Goal: Task Accomplishment & Management: Complete application form

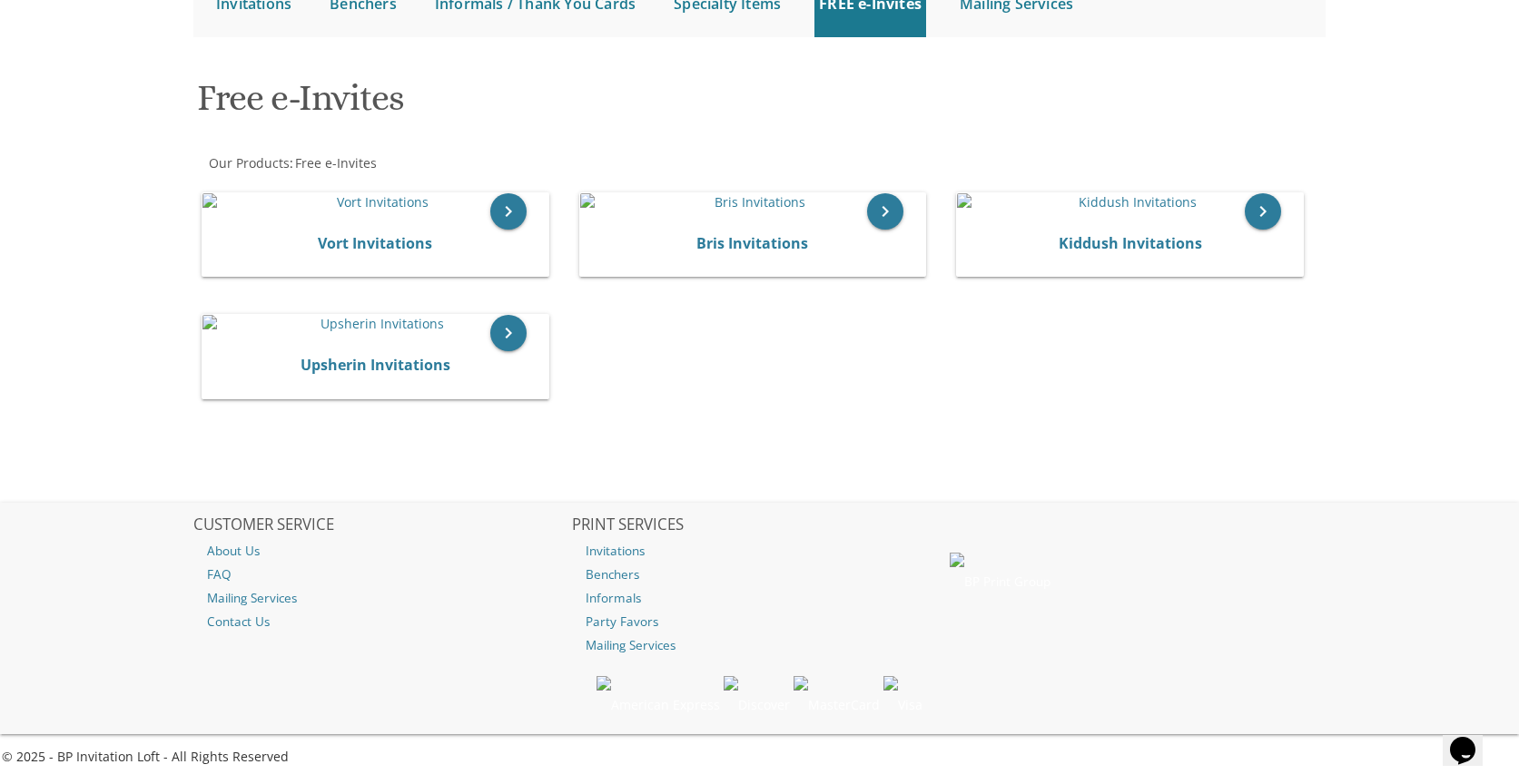
scroll to position [425, 0]
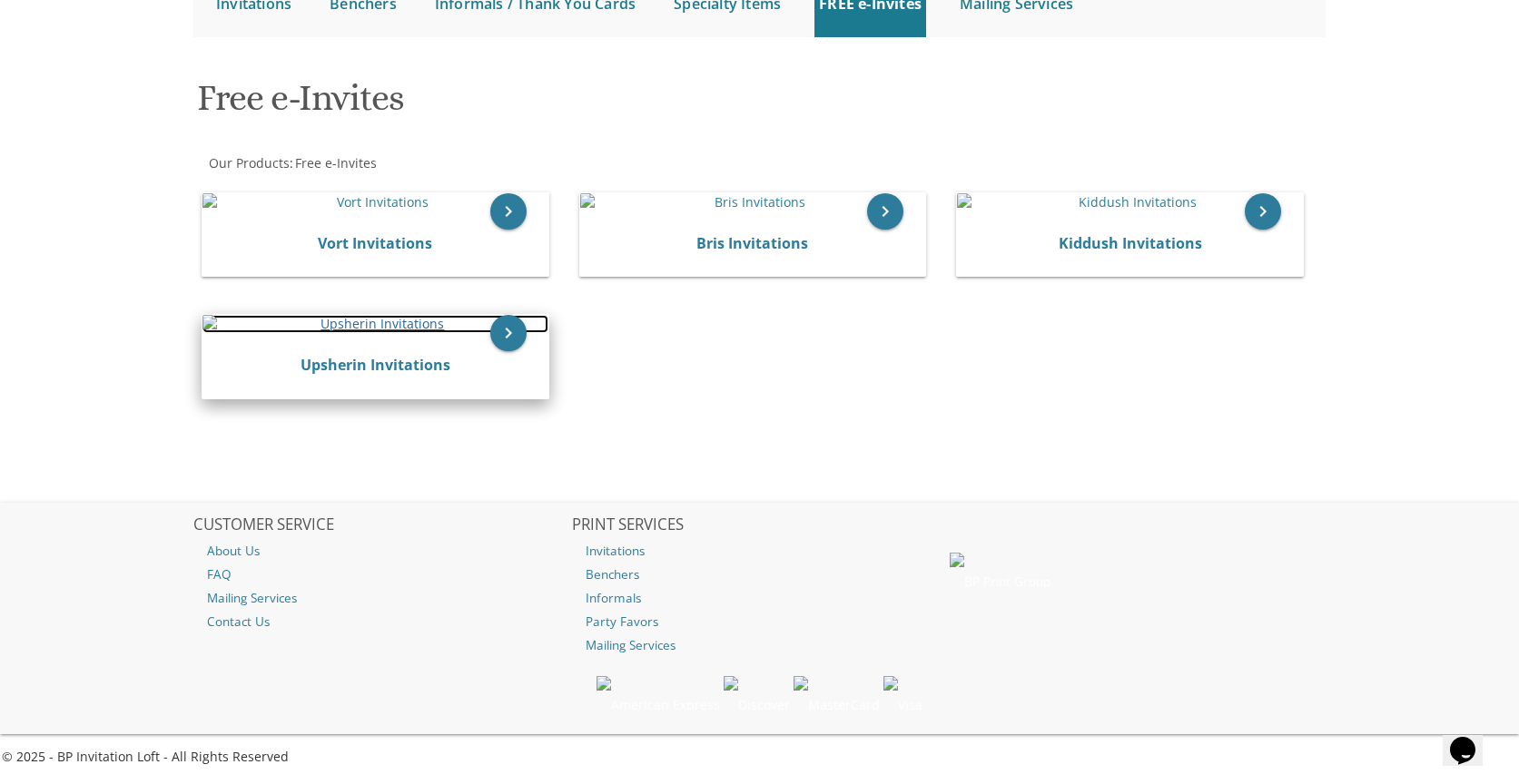
click at [295, 333] on img at bounding box center [375, 325] width 346 height 18
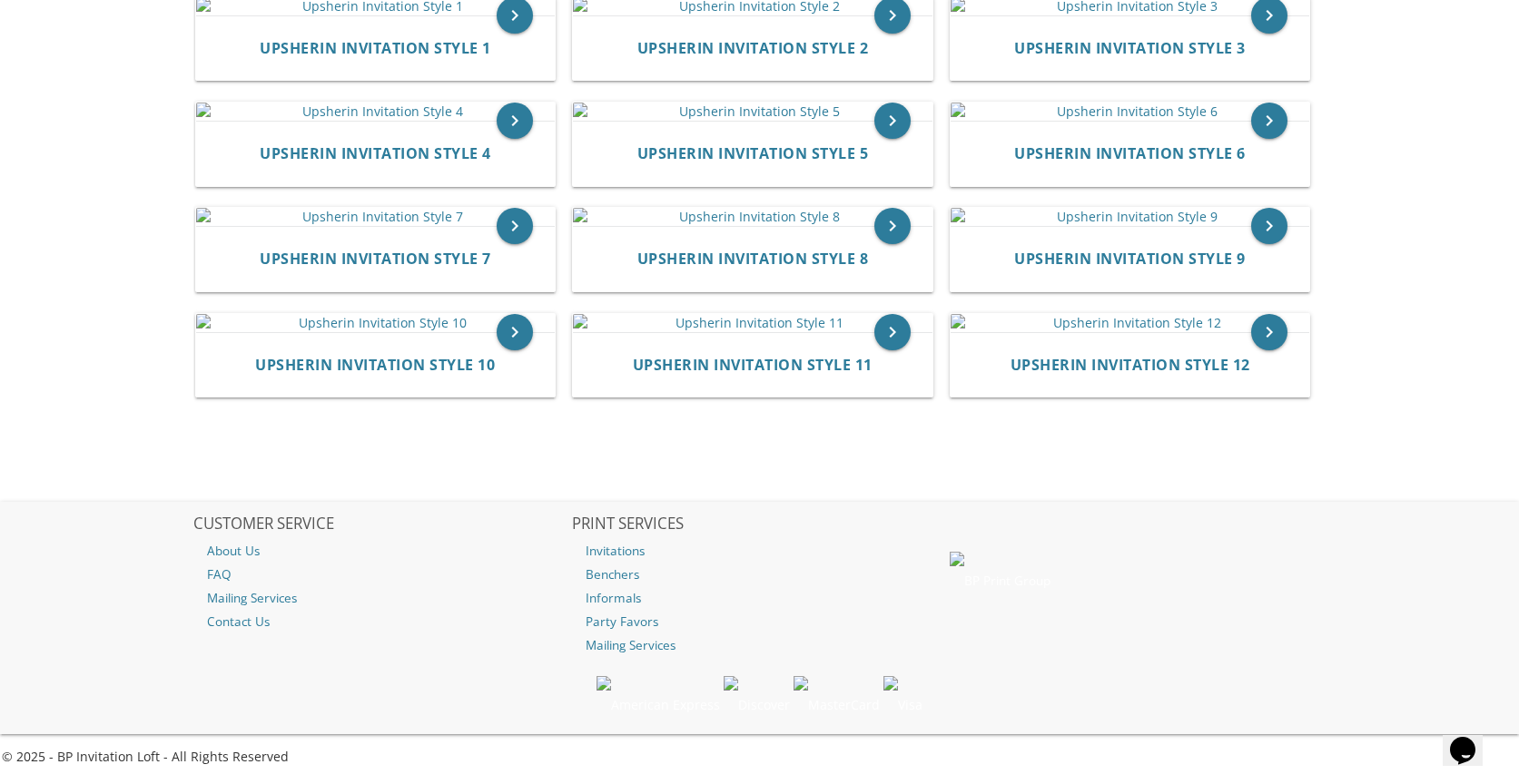
scroll to position [1764, 0]
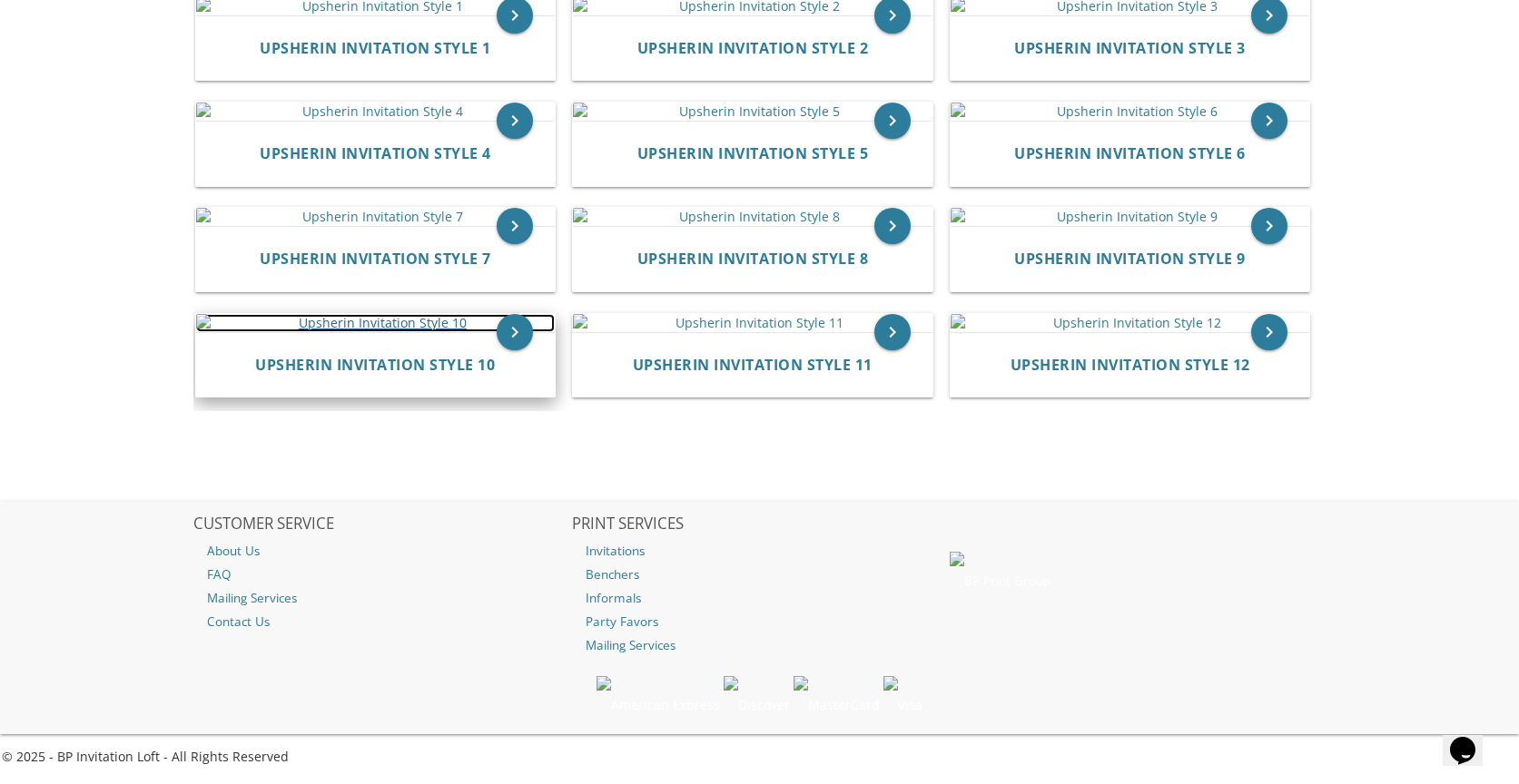
click at [352, 314] on img at bounding box center [375, 324] width 360 height 18
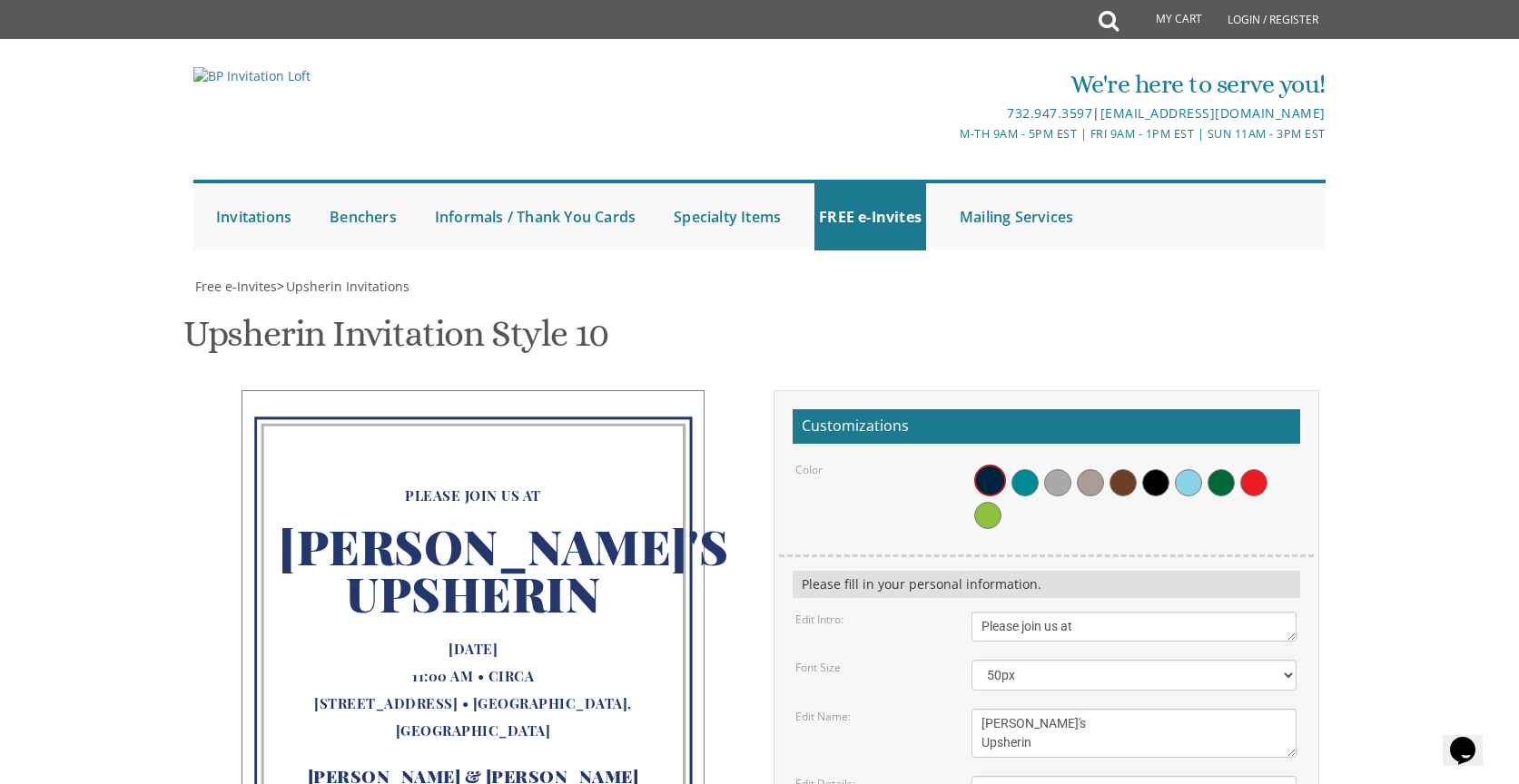
scroll to position [231, 0]
click at [1018, 470] on span at bounding box center [1024, 483] width 27 height 27
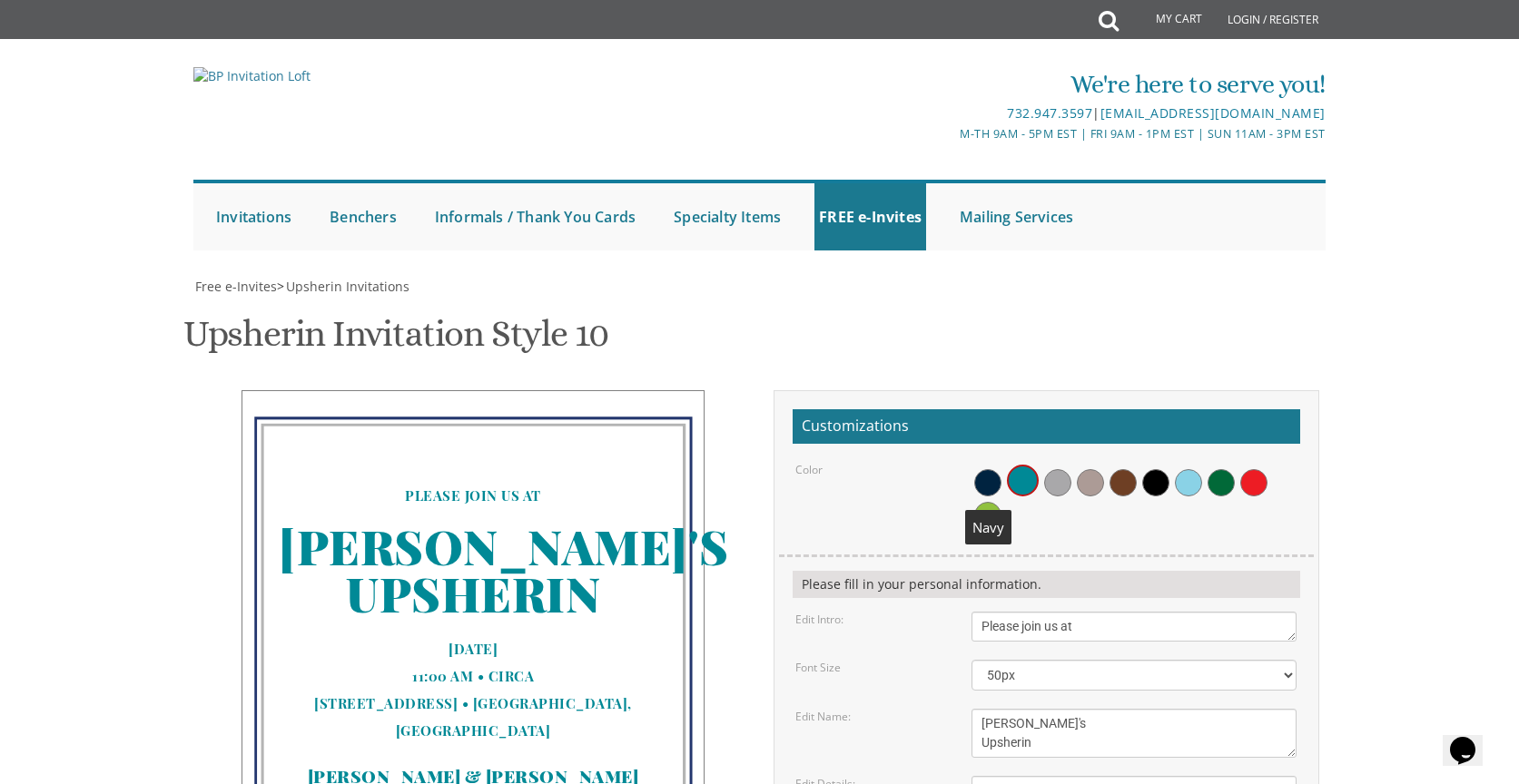
click at [975, 470] on span at bounding box center [987, 483] width 27 height 27
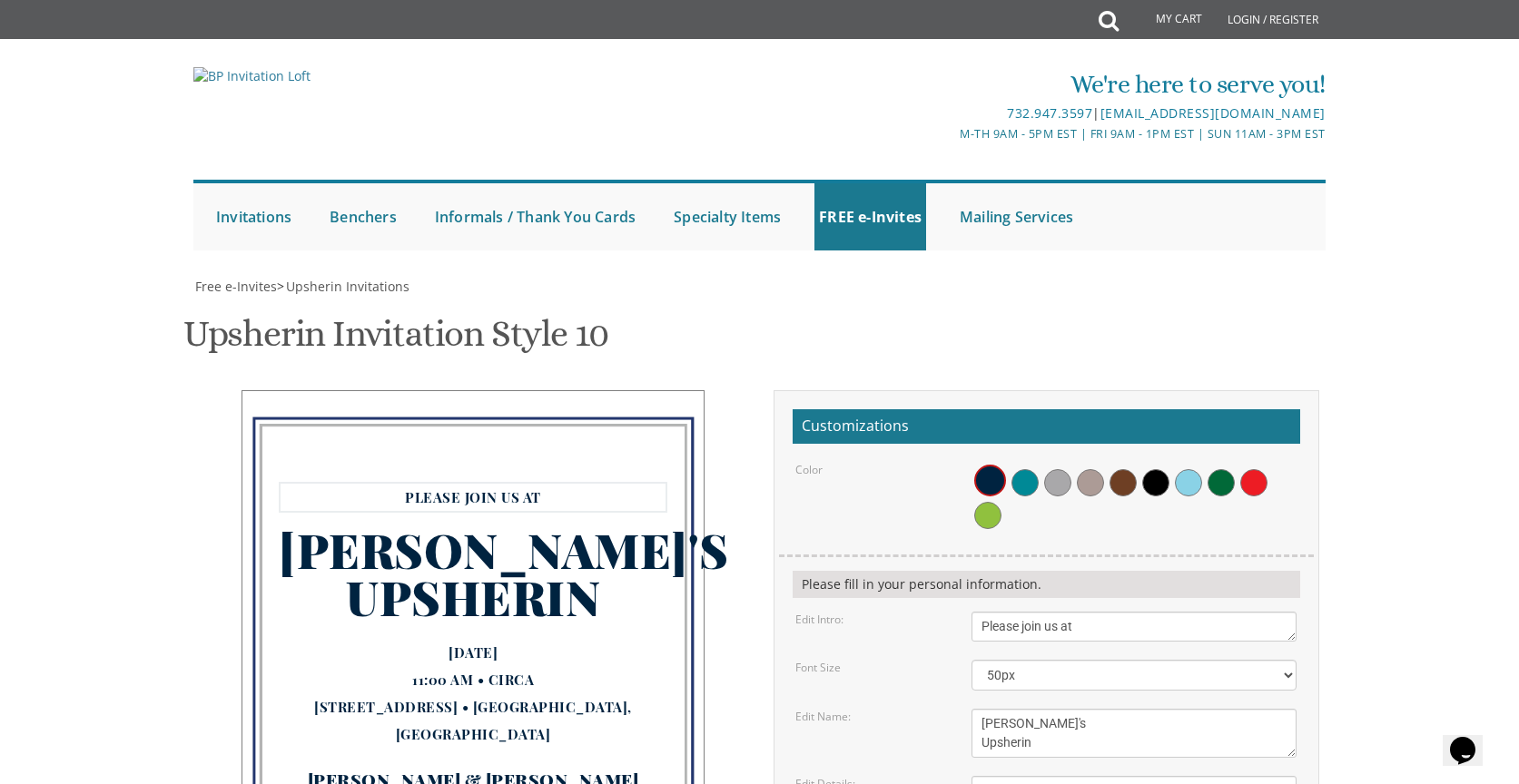
drag, startPoint x: 1106, startPoint y: 396, endPoint x: 938, endPoint y: 396, distance: 168.0
click at [938, 612] on div "Edit Intro: Please join us at" at bounding box center [1045, 627] width 528 height 30
type textarea "YOU ARE CORDIALLY INVITED TO THE SHEVA BRACHOS OF"
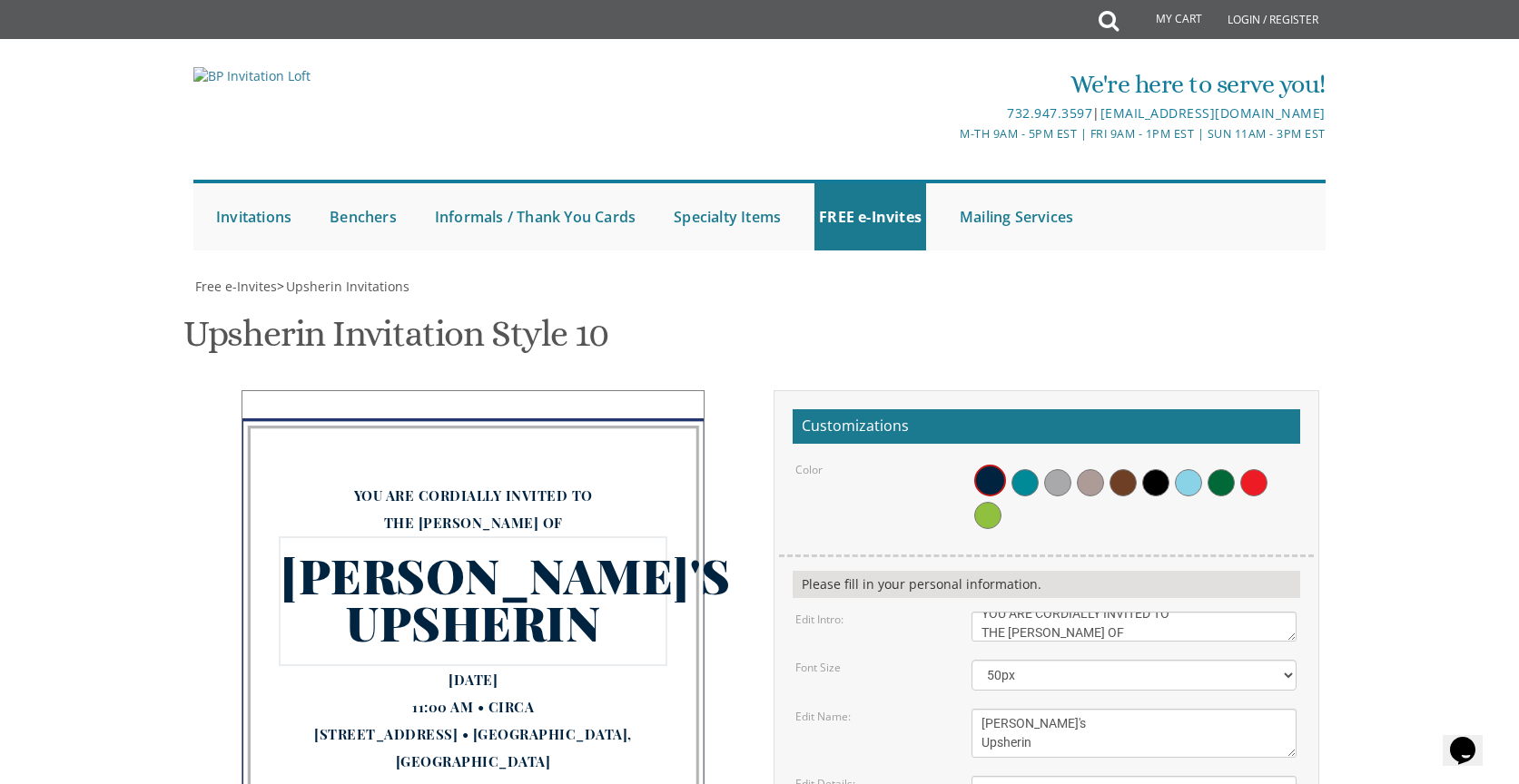
click at [1035, 709] on textarea "Avi's Upsherin" at bounding box center [1134, 733] width 325 height 49
drag, startPoint x: 982, startPoint y: 493, endPoint x: 1043, endPoint y: 512, distance: 63.9
click at [1043, 709] on textarea "Avi's Upsherin" at bounding box center [1134, 733] width 325 height 49
type textarea "TZVI ARYEH & ALIZA LEAH"
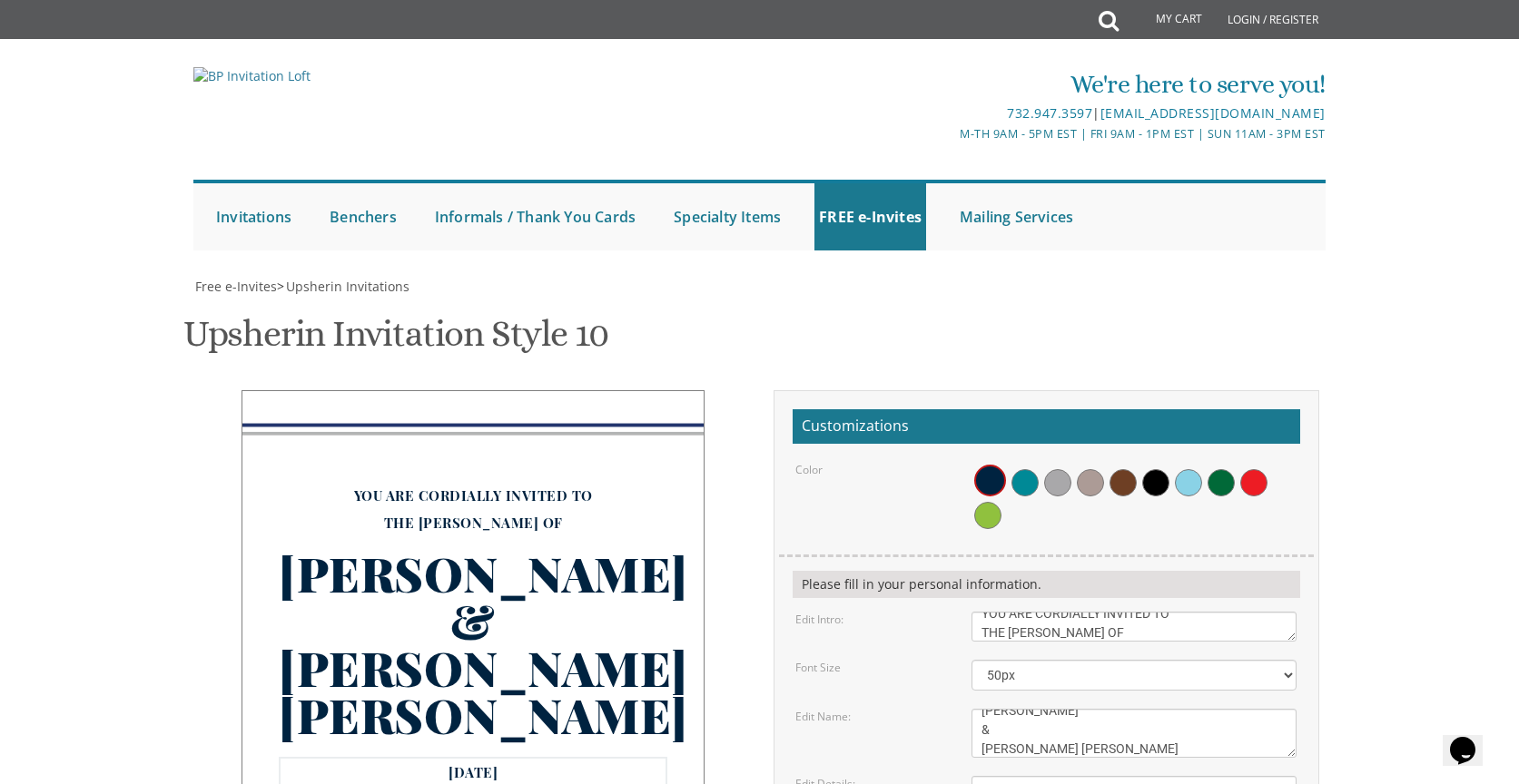
click at [1015, 660] on select "30px 40px 50px 60px 70px" at bounding box center [1134, 675] width 325 height 31
select select "40px"
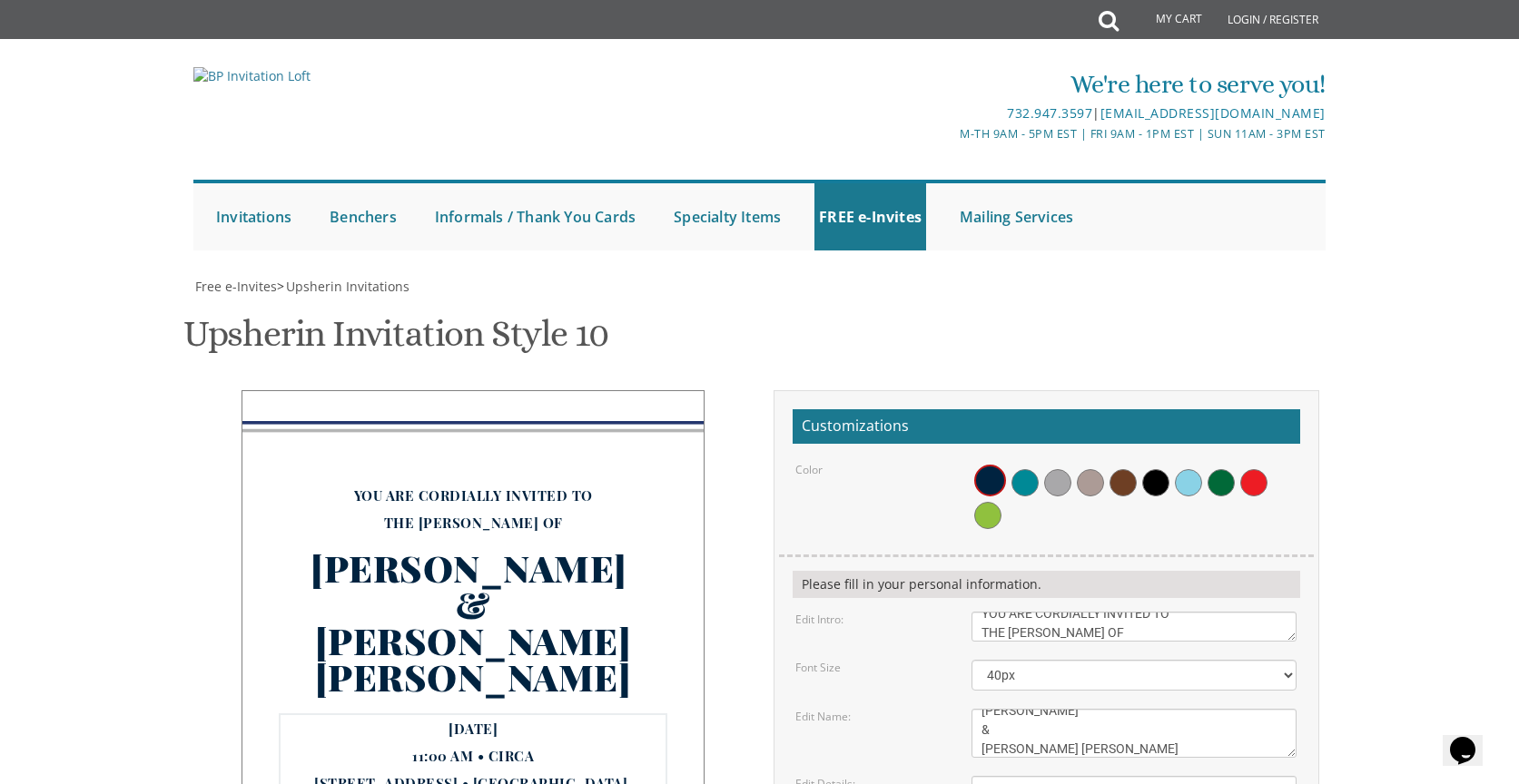
drag, startPoint x: 984, startPoint y: 557, endPoint x: 1108, endPoint y: 554, distance: 124.0
drag, startPoint x: 989, startPoint y: 579, endPoint x: 979, endPoint y: 579, distance: 10.0
drag, startPoint x: 991, startPoint y: 582, endPoint x: 981, endPoint y: 582, distance: 10.0
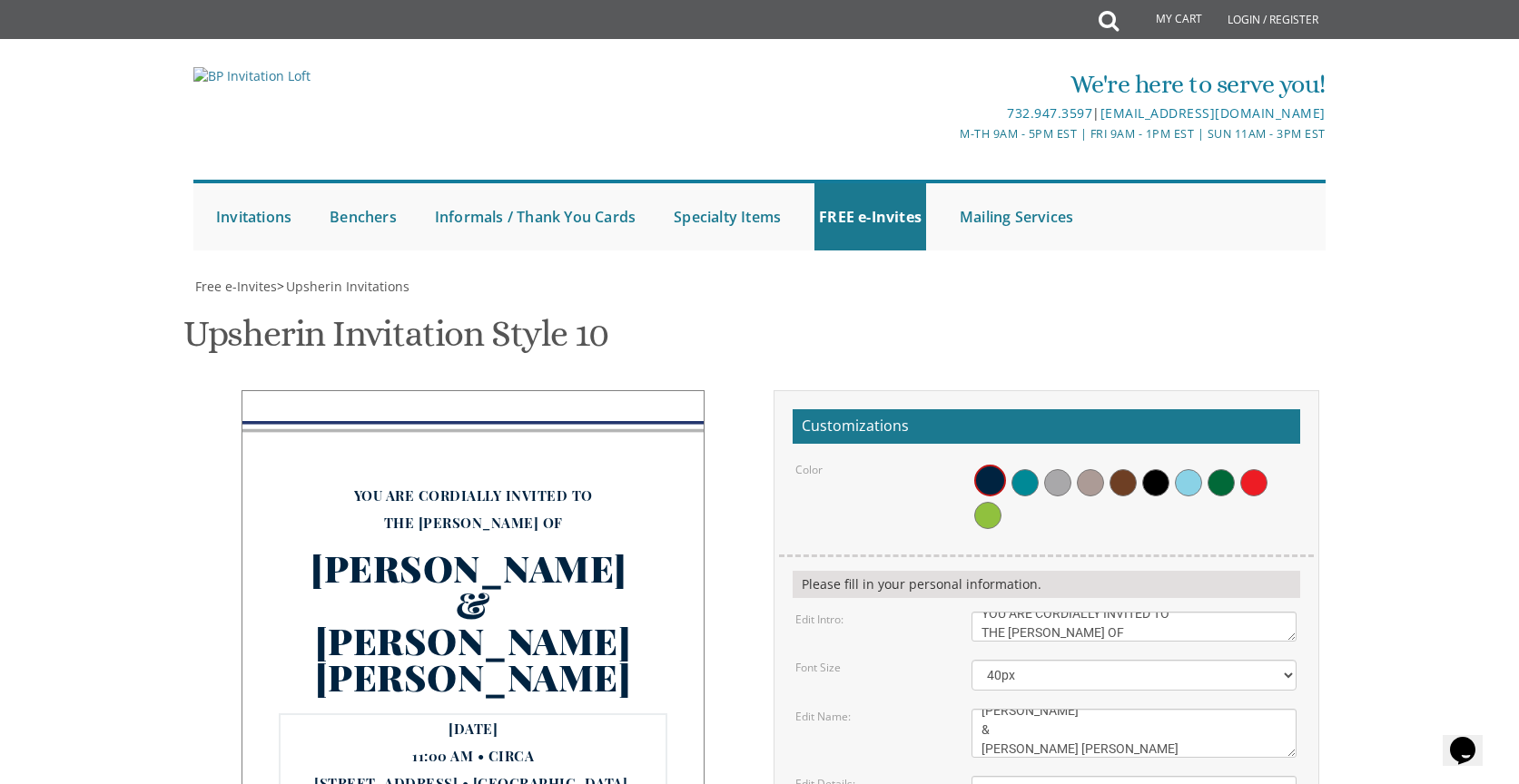
drag, startPoint x: 1014, startPoint y: 581, endPoint x: 1027, endPoint y: 581, distance: 13.0
drag, startPoint x: 1083, startPoint y: 578, endPoint x: 1035, endPoint y: 577, distance: 48.0
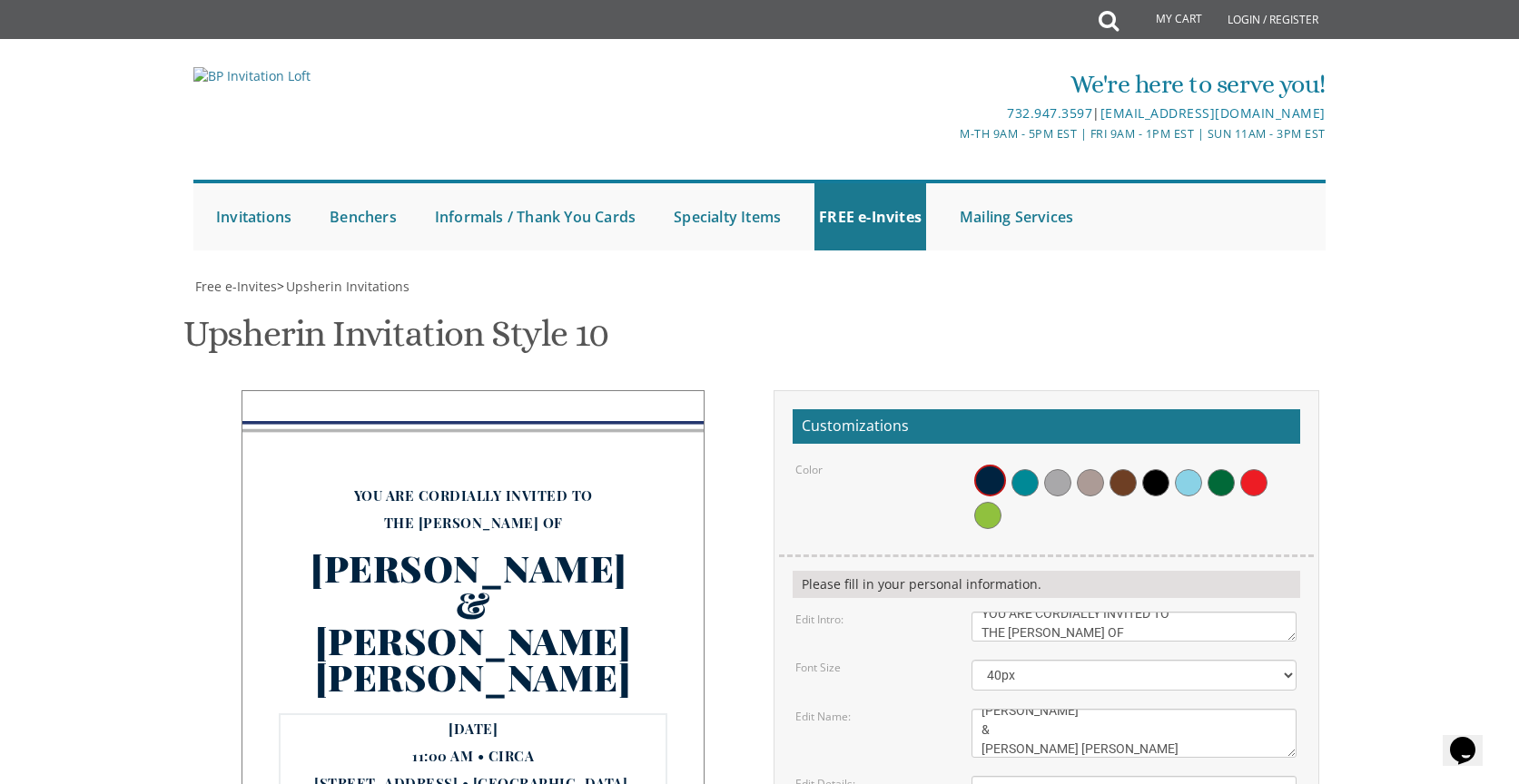
drag, startPoint x: 981, startPoint y: 598, endPoint x: 1219, endPoint y: 597, distance: 238.0
type textarea "MOnday, August 11 5:00 PM 19 cortelyou Road, jackson nj"
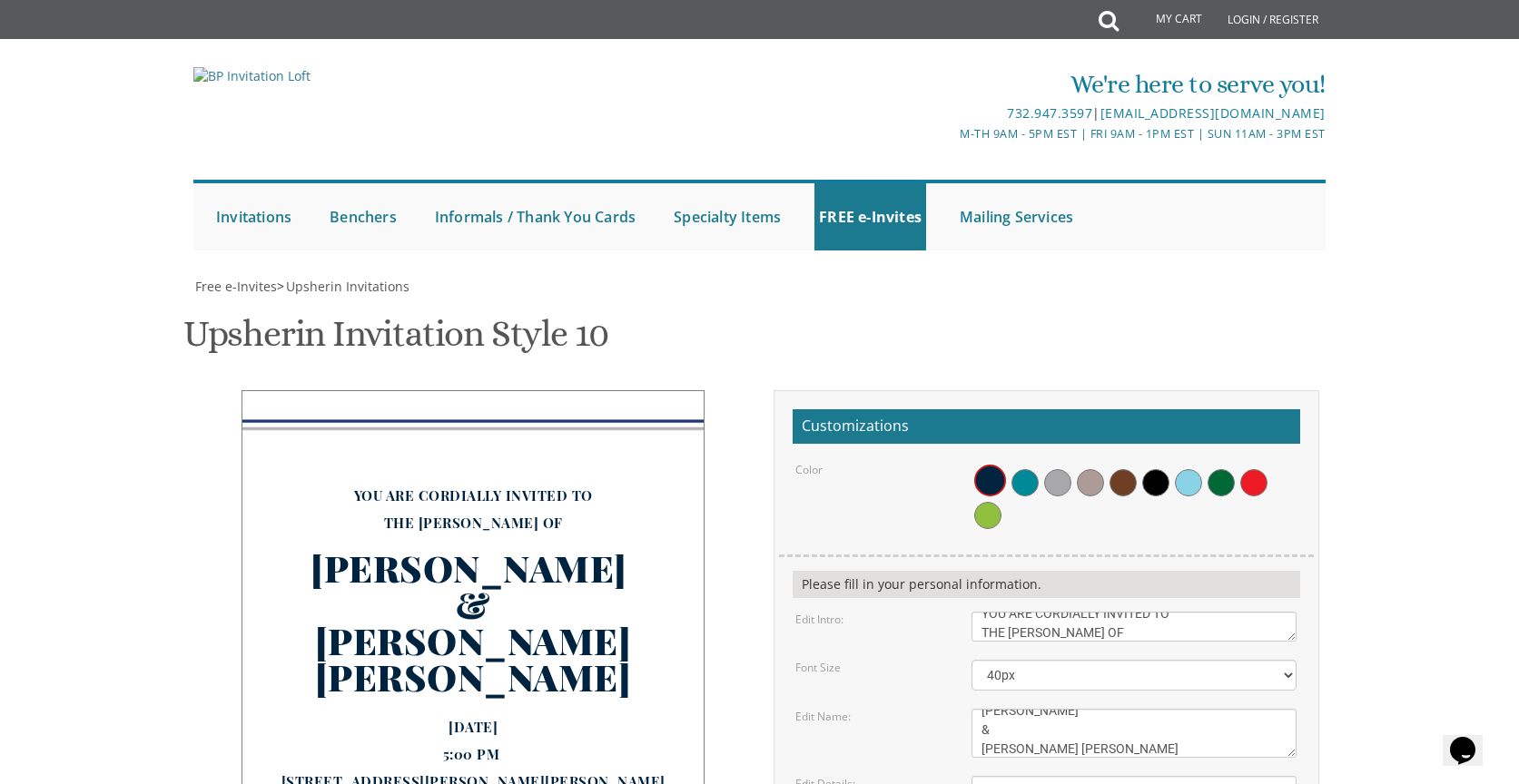
drag, startPoint x: 1154, startPoint y: 643, endPoint x: 966, endPoint y: 650, distance: 188.1
click at [602, 536] on div "TZVI ARYEH & ALIZA LEAH" at bounding box center [472, 624] width 388 height 177
click at [595, 714] on div "MOnday, August 11 5:00 PM 19 cortelyou Road, jackson nj" at bounding box center [472, 754] width 388 height 81
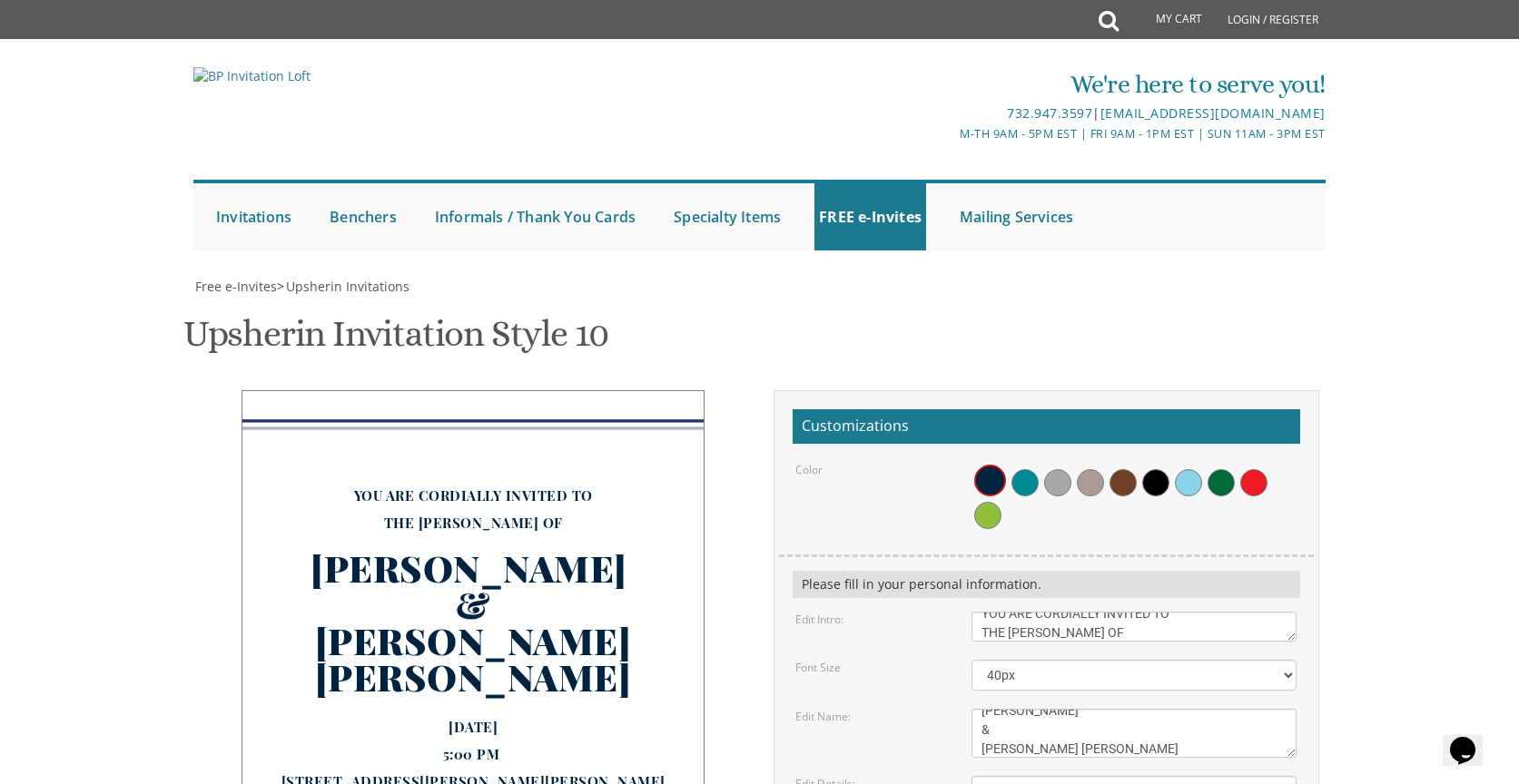
click at [526, 714] on div "MOnday, August 11 5:00 PM 19 cortelyou Road, jackson nj" at bounding box center [472, 754] width 388 height 81
drag, startPoint x: 519, startPoint y: 458, endPoint x: 516, endPoint y: 502, distance: 44.1
click at [516, 714] on div "MOnday, August 11 5:00 PM 19 cortelyou Road, jackson nj" at bounding box center [472, 754] width 388 height 81
click at [516, 482] on div "YOU ARE CORDIALLY INVITED TO THE SHEVA BRACHOS OF" at bounding box center [472, 508] width 388 height 55
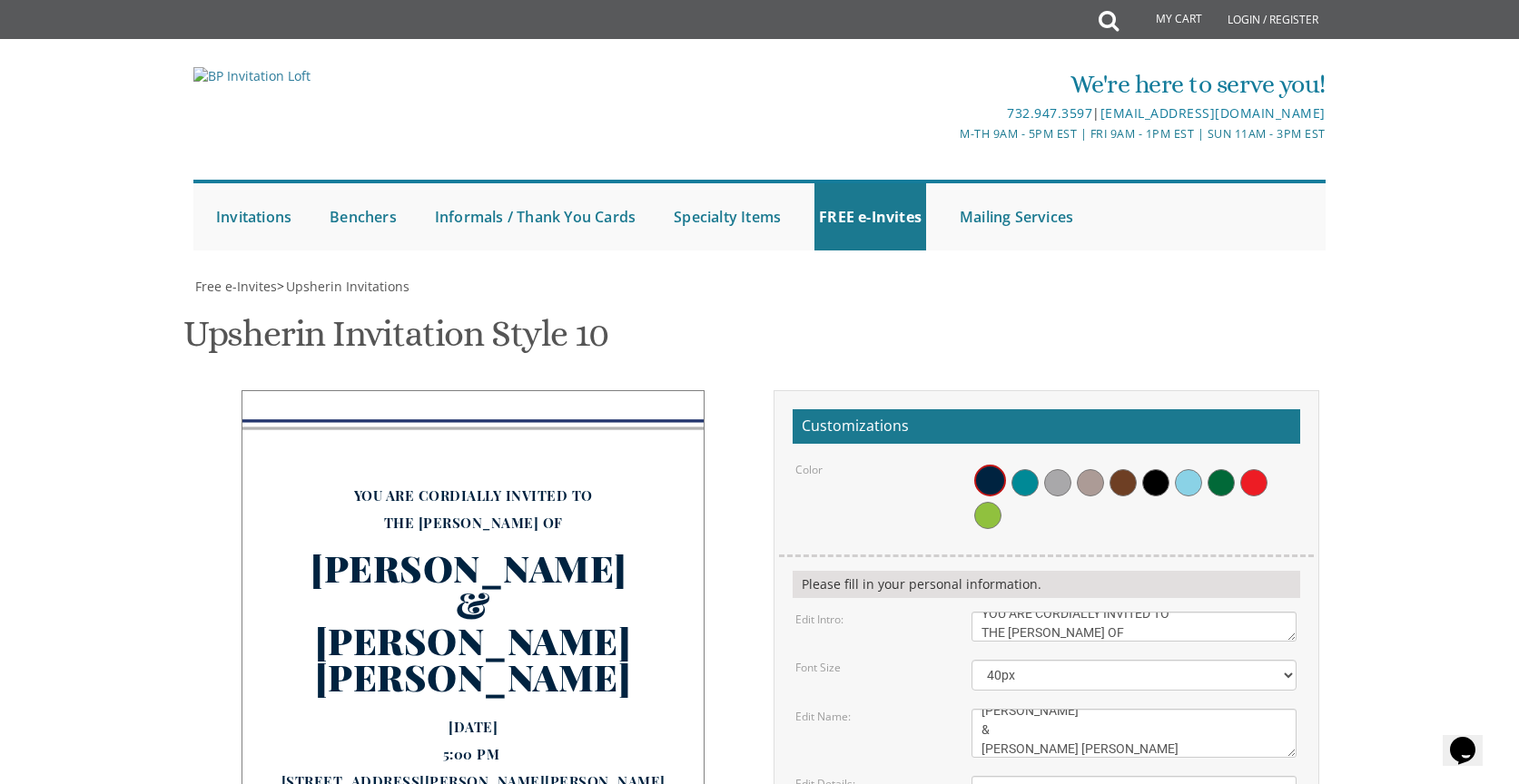
click at [668, 572] on div "YOU ARE CORDIALLY INVITED TO THE SHEVA BRACHOS OF TZVI ARYEH & ALIZA LEAH MOnda…" at bounding box center [472, 661] width 463 height 542
type textarea "Looking forward!"
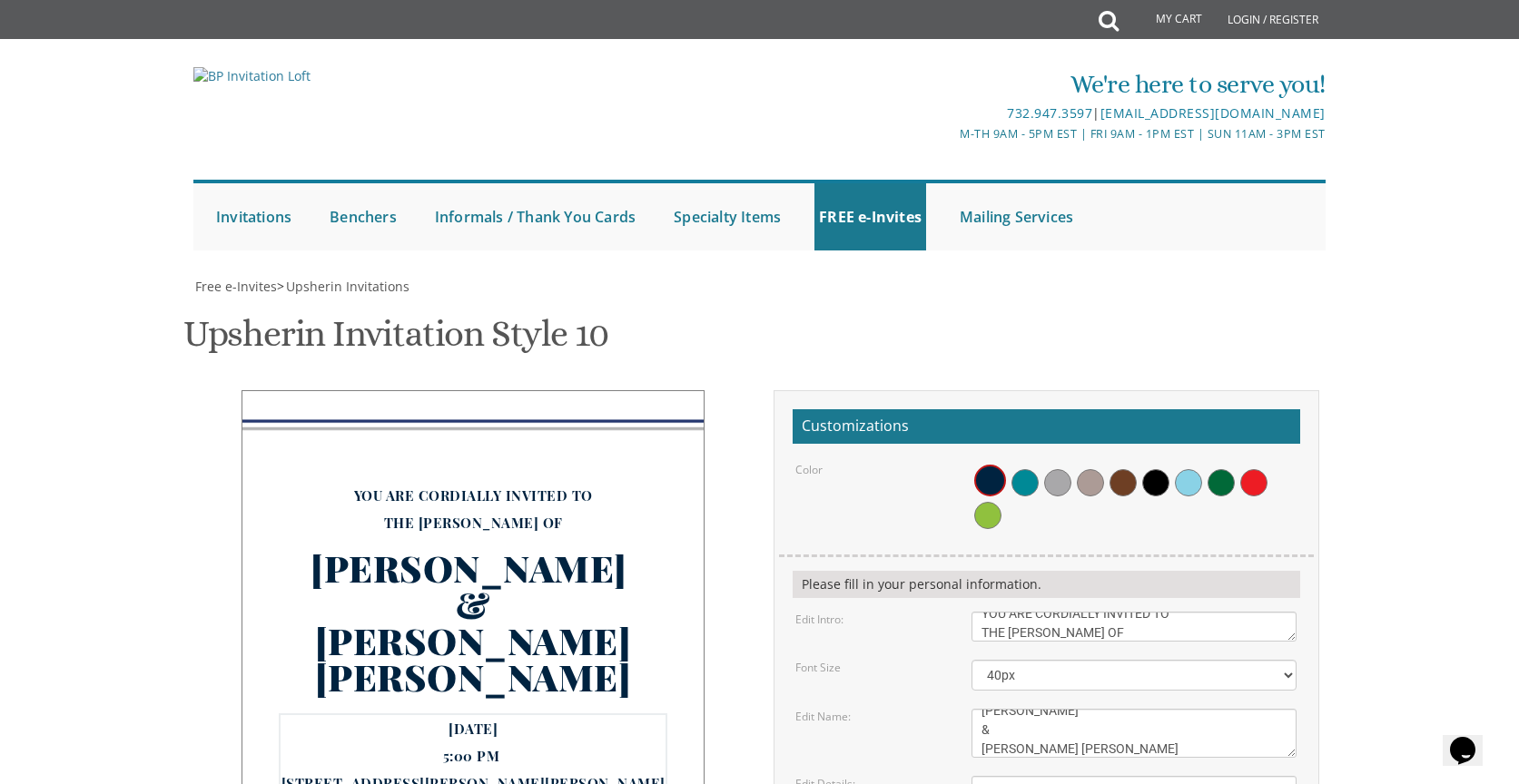
click at [735, 412] on div "YOU ARE CORDIALLY INVITED TO THE SHEVA BRACHOS OF TZVI ARYEH & ALIZA LEAH MOnda…" at bounding box center [473, 661] width 545 height 542
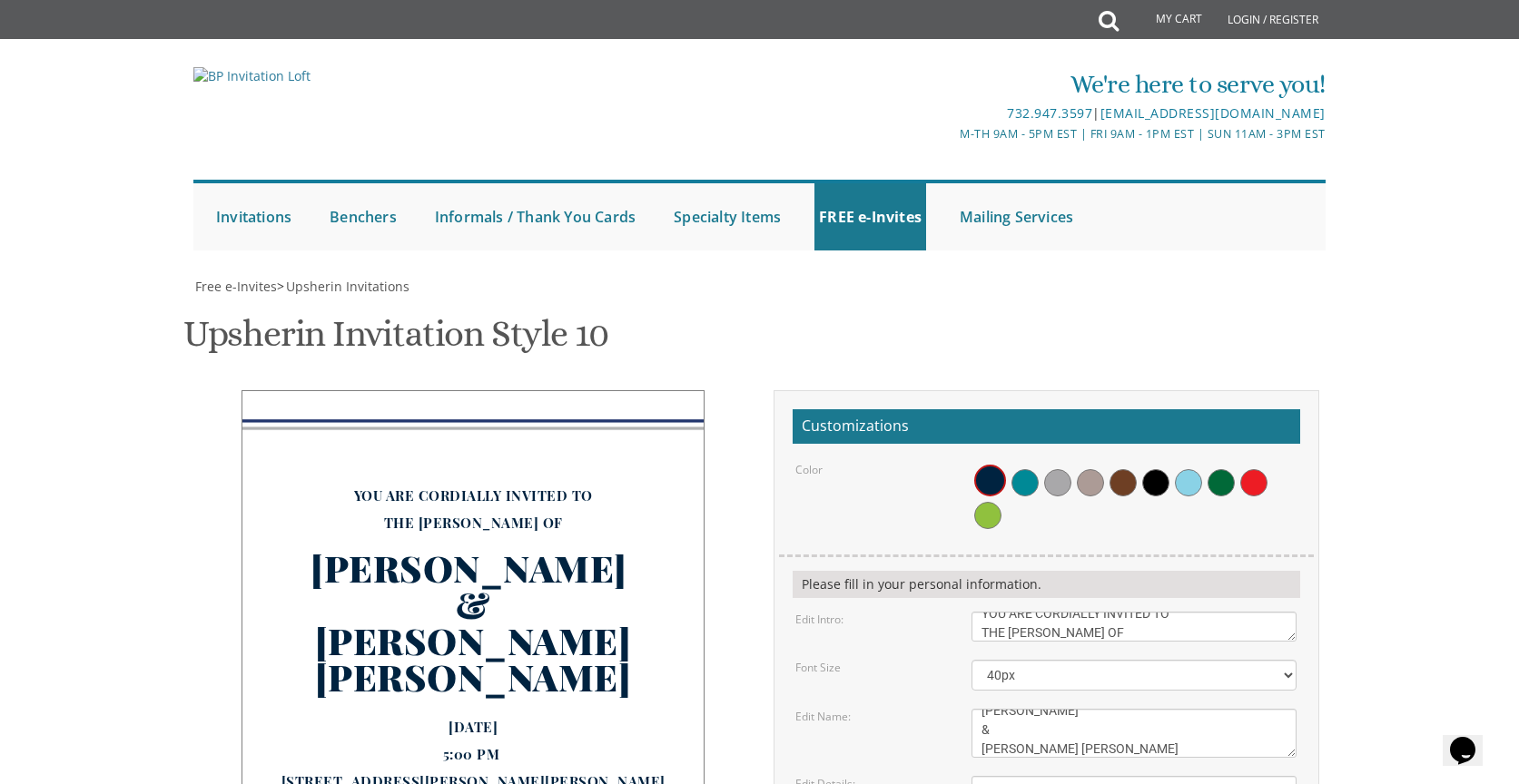
type input "shifrafrankel@gmail.com"
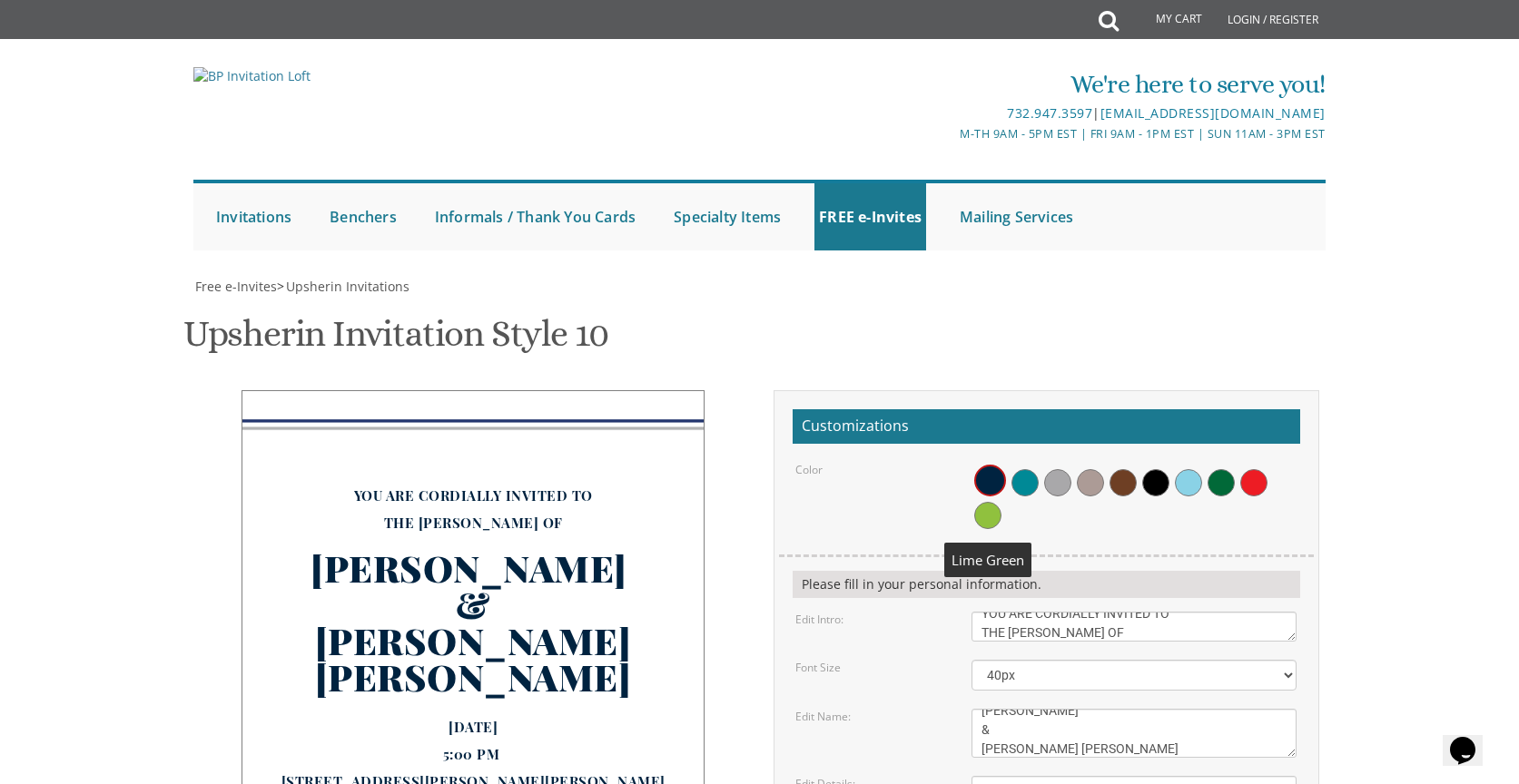
click at [991, 502] on span at bounding box center [987, 515] width 27 height 27
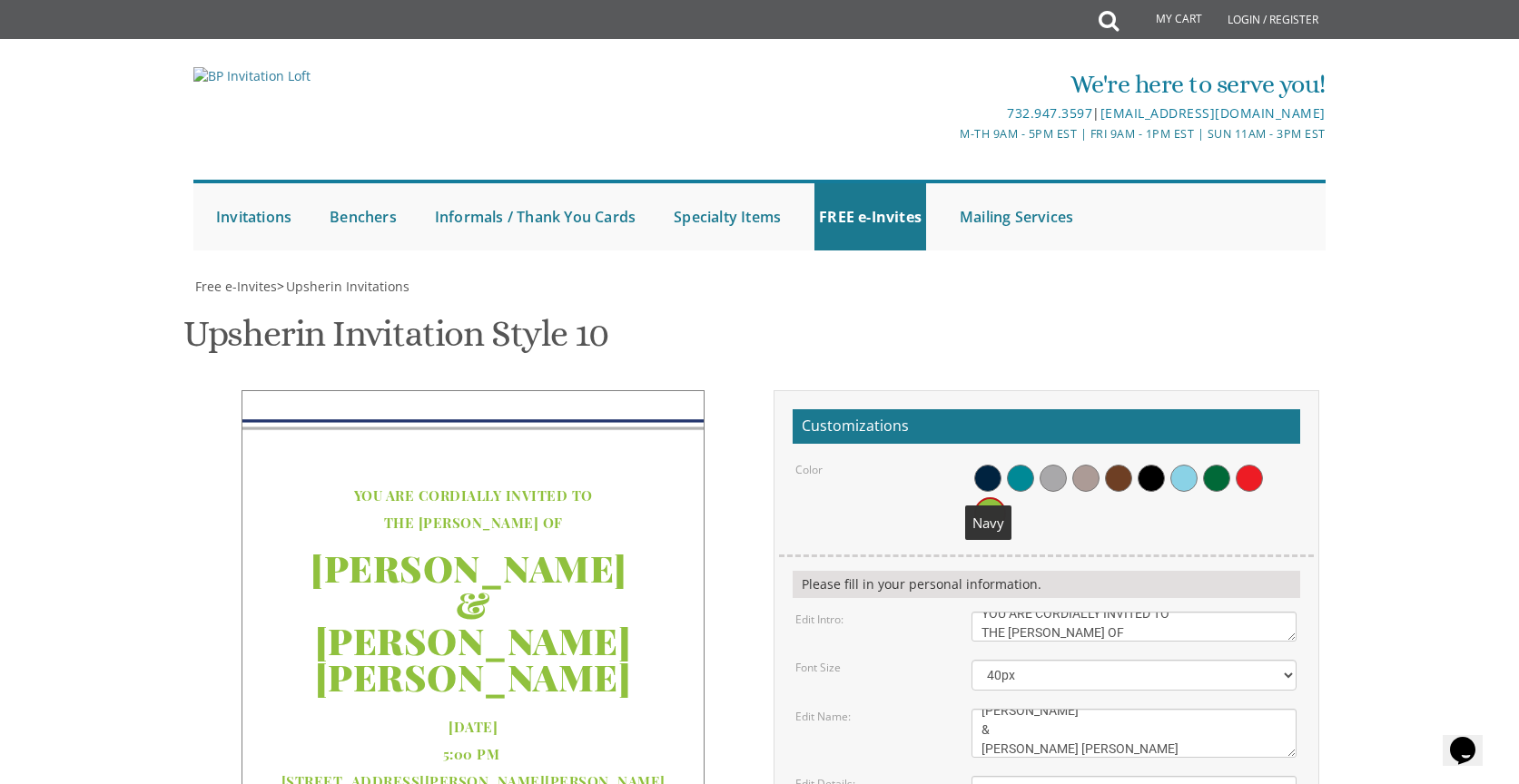
click at [977, 465] on span at bounding box center [987, 478] width 27 height 27
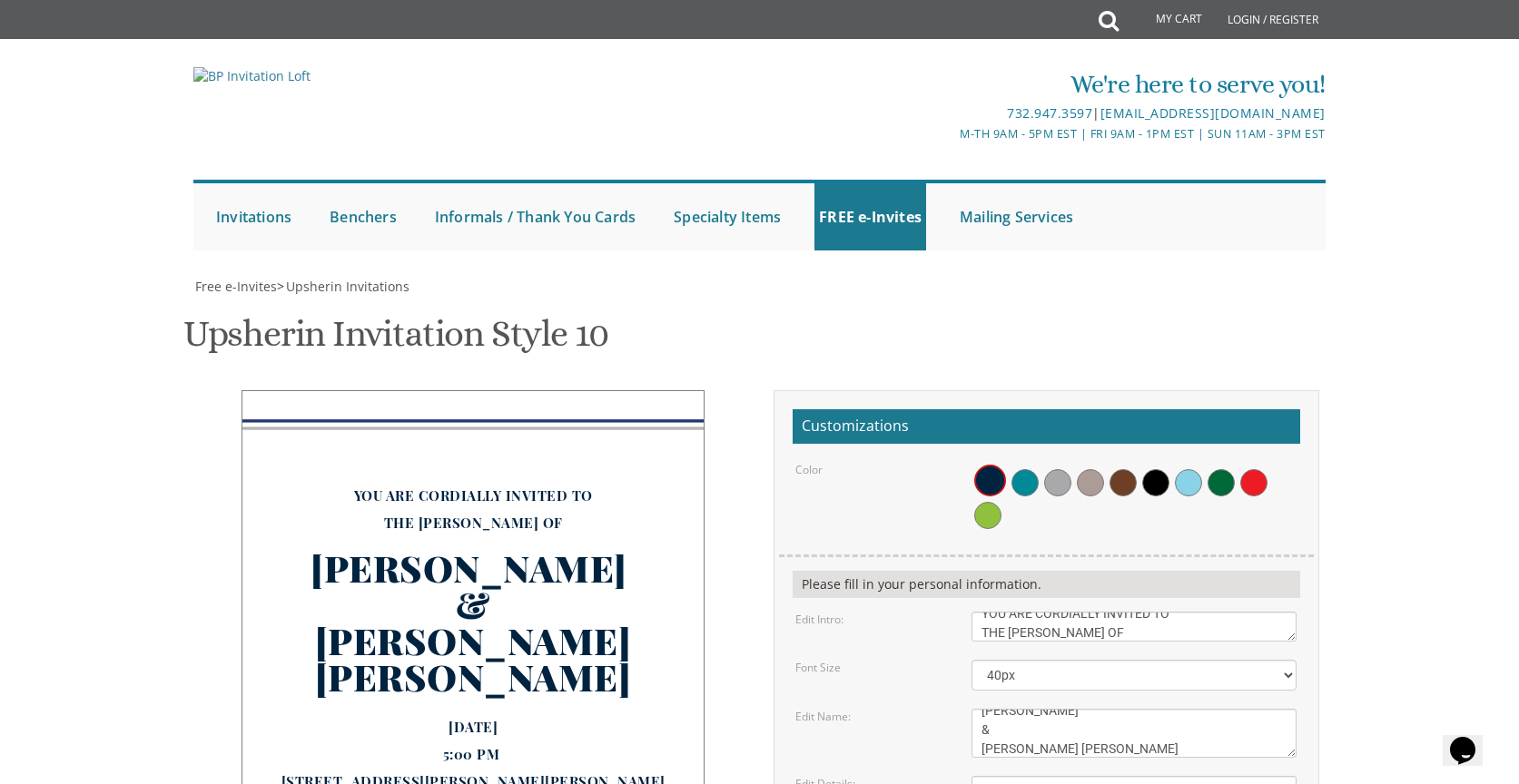
click at [883, 216] on link "FREE e-Invites" at bounding box center [870, 216] width 112 height 67
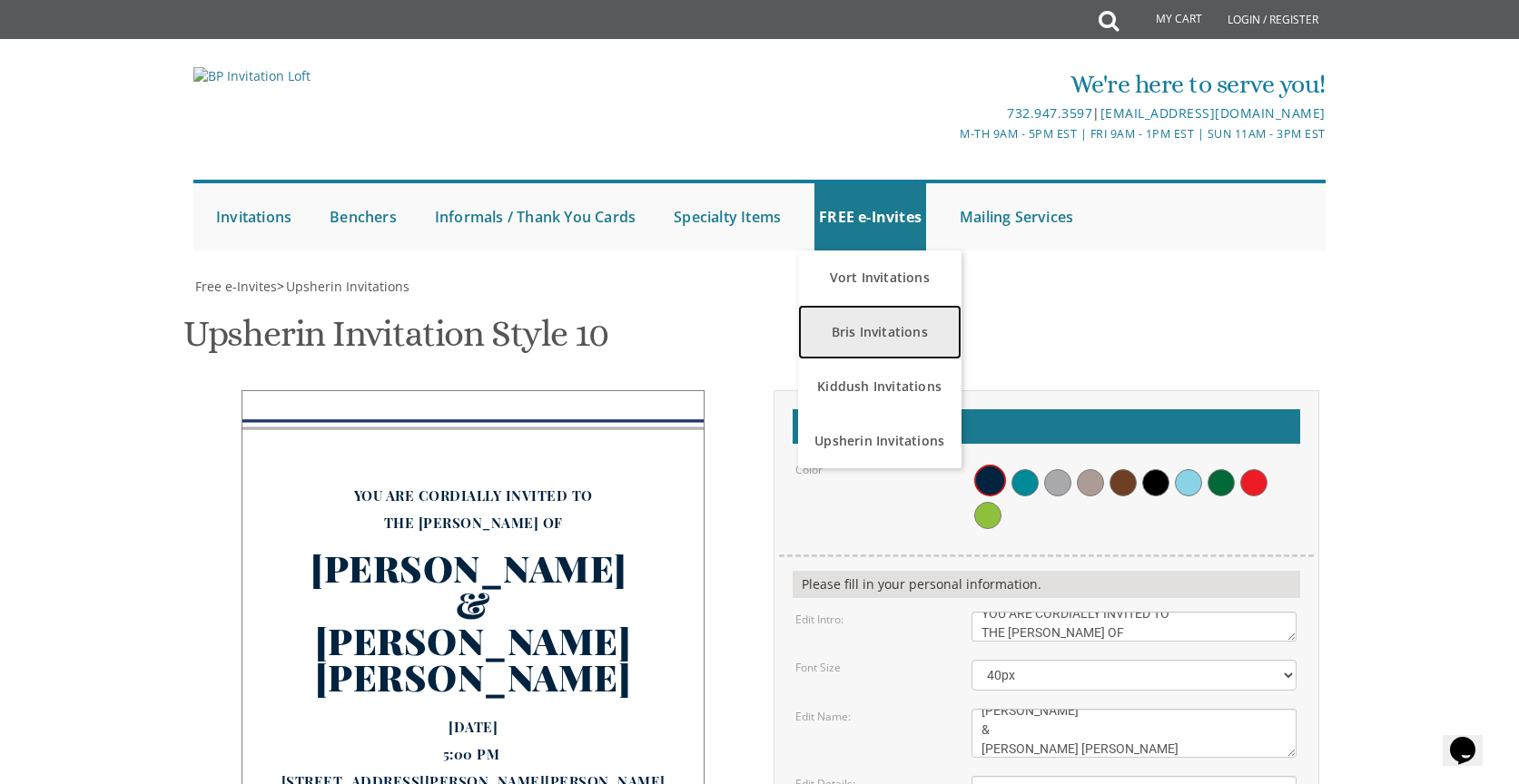
click at [858, 338] on link "Bris Invitations" at bounding box center [879, 332] width 164 height 55
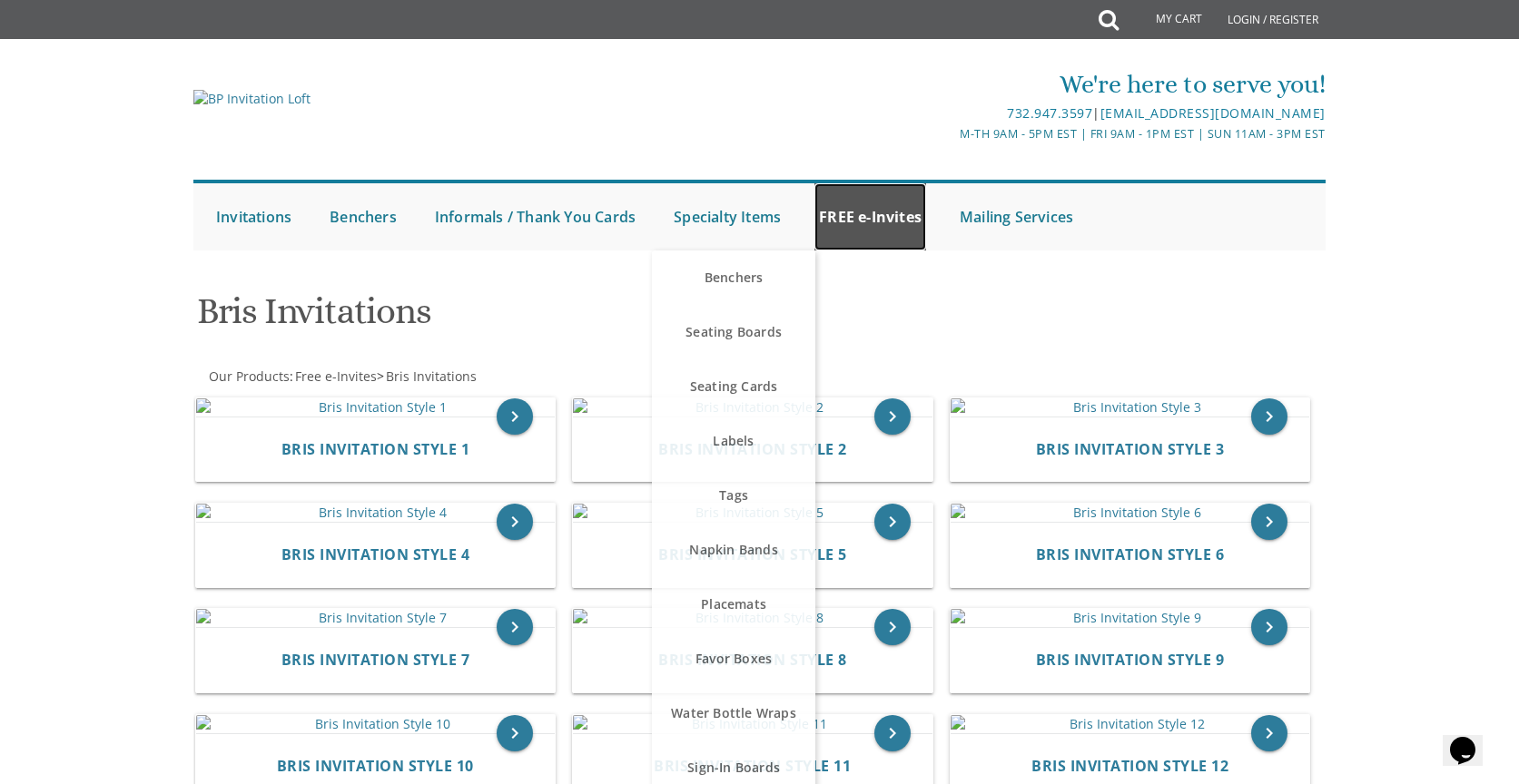
click at [864, 217] on link "FREE e-Invites" at bounding box center [870, 216] width 112 height 67
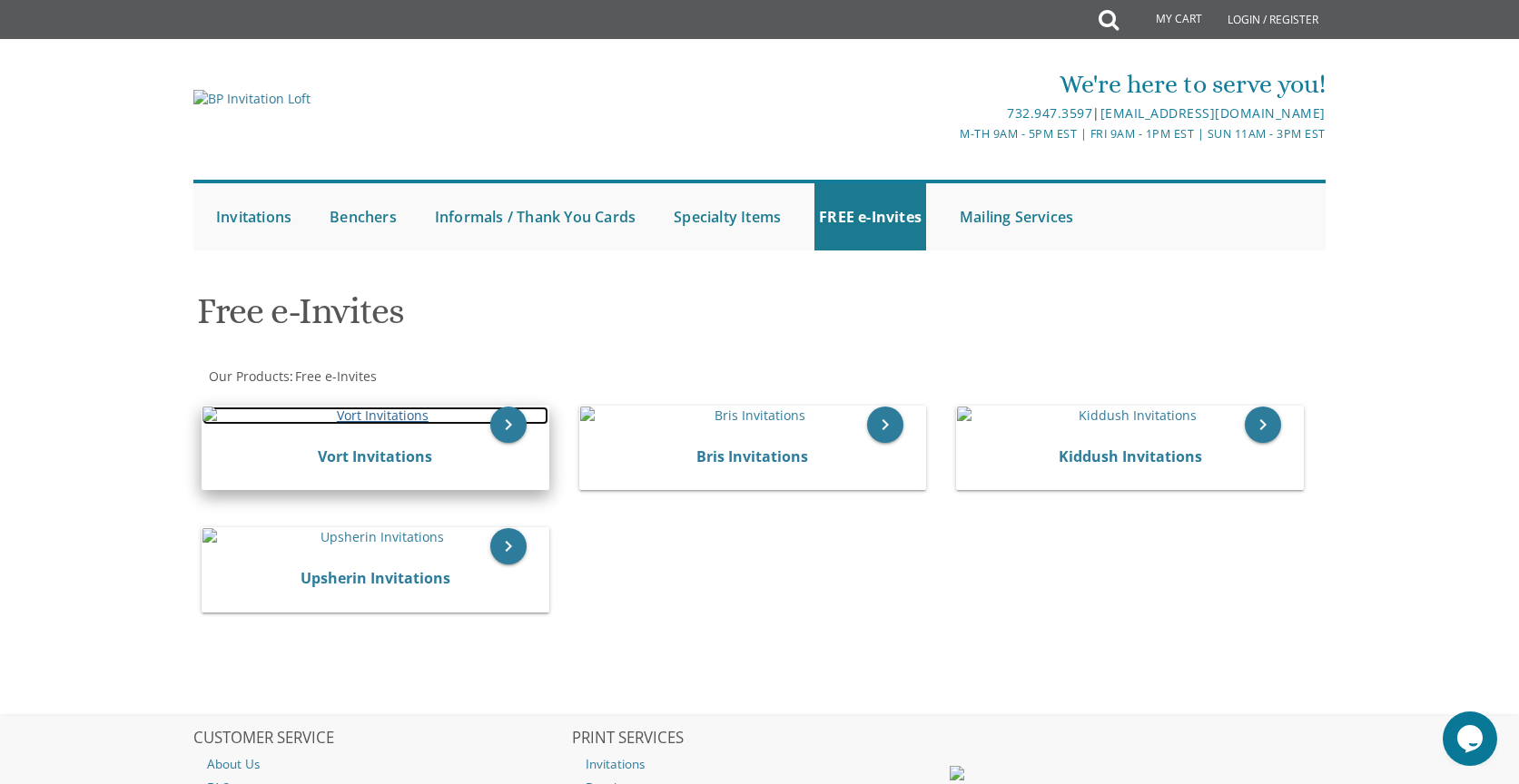
click at [484, 425] on img at bounding box center [375, 416] width 346 height 18
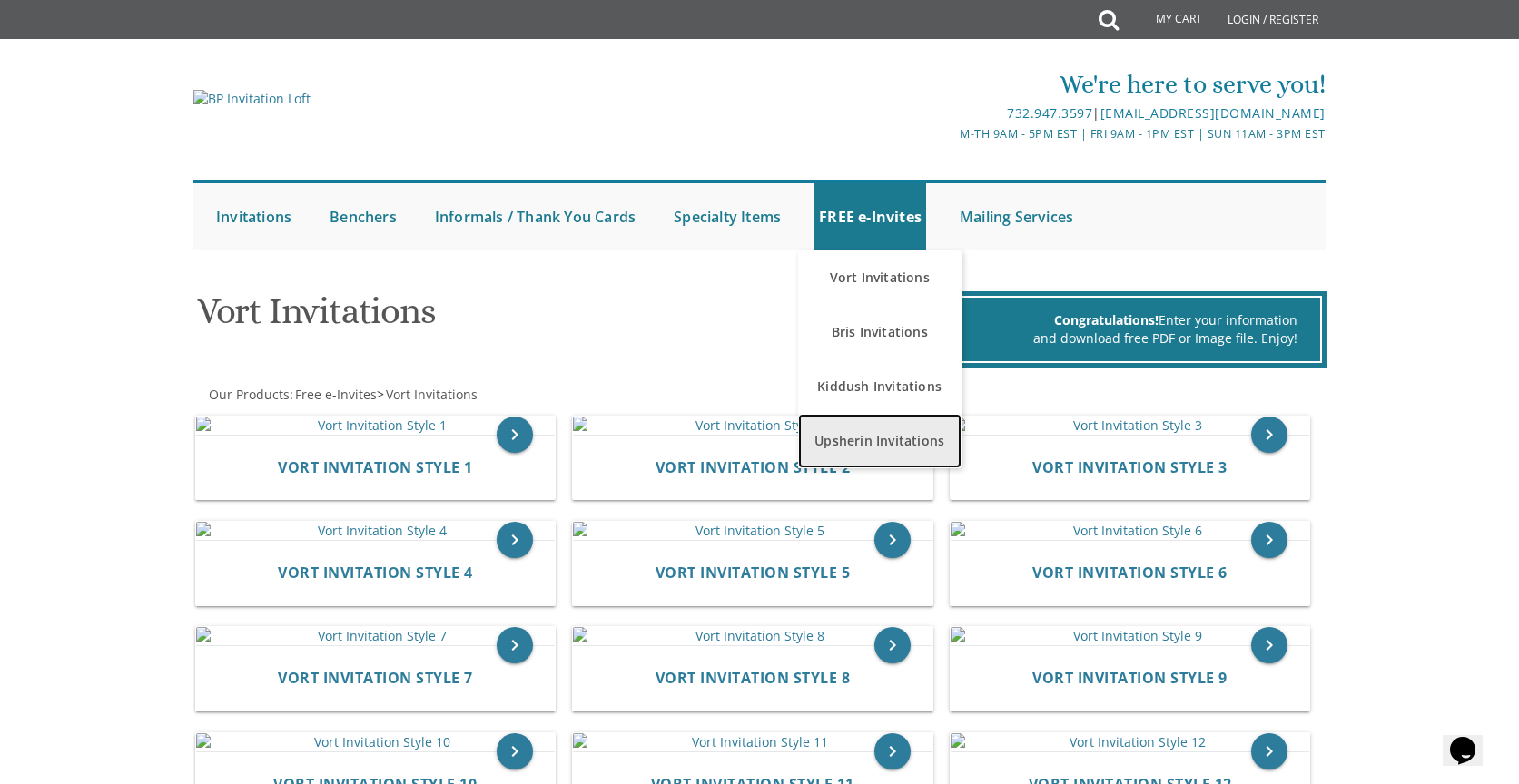
click at [832, 434] on link "Upsherin Invitations" at bounding box center [879, 441] width 164 height 55
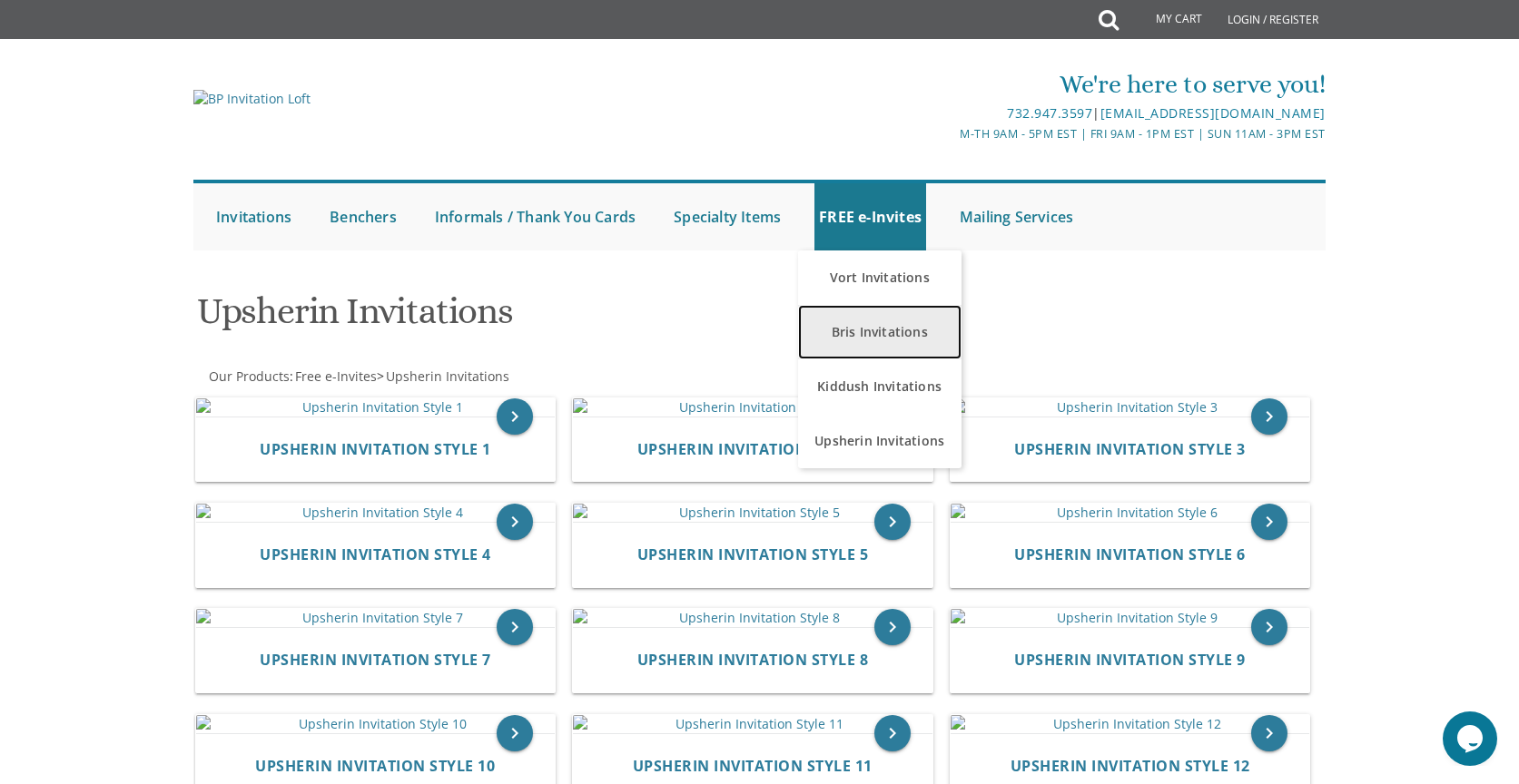
click at [865, 332] on link "Bris Invitations" at bounding box center [879, 332] width 164 height 55
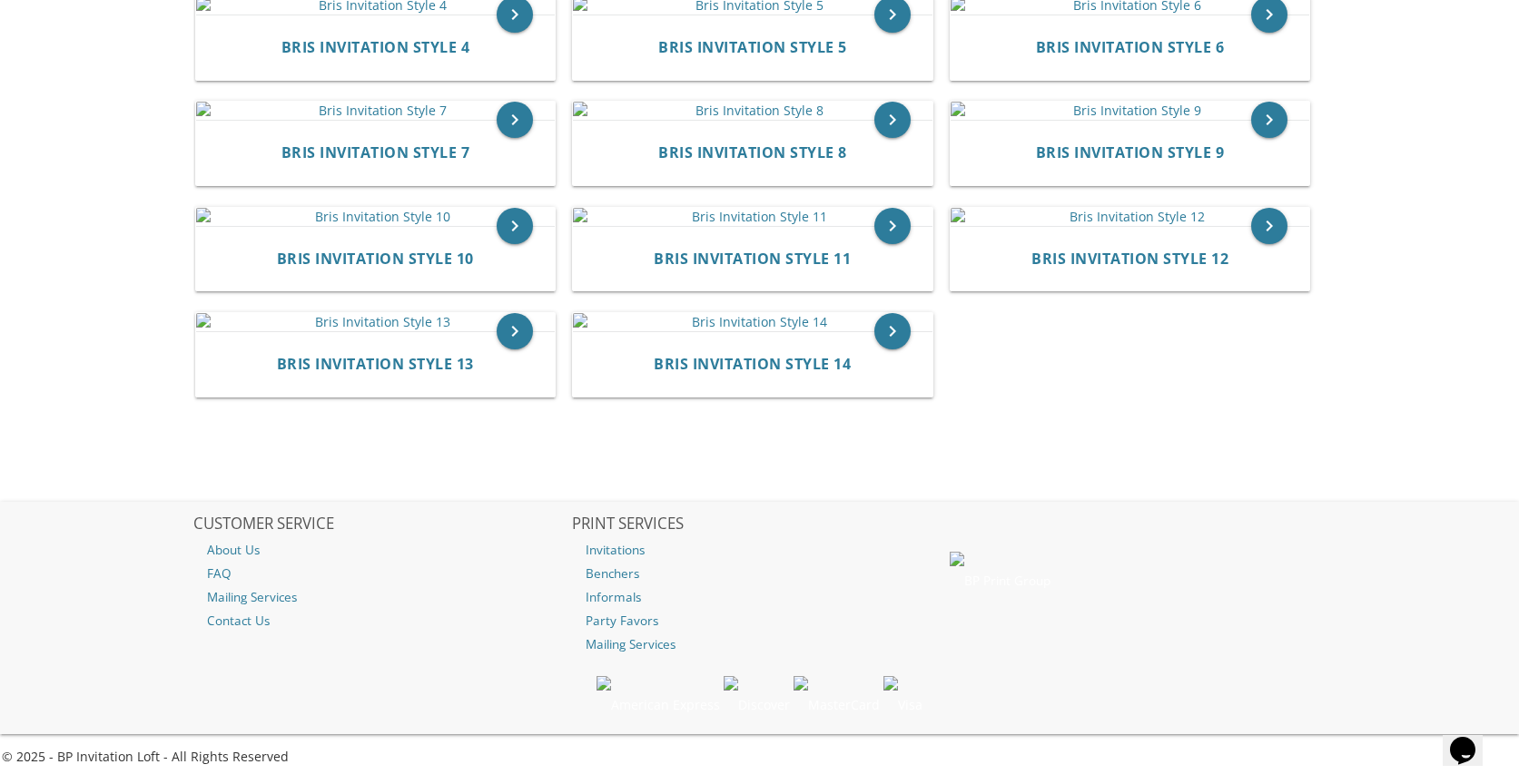
scroll to position [2211, 0]
